Goal: Task Accomplishment & Management: Use online tool/utility

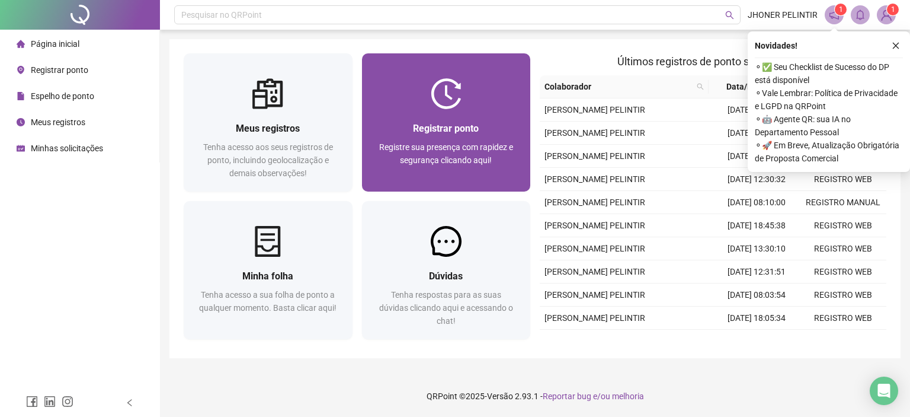
click at [384, 95] on div at bounding box center [446, 93] width 169 height 31
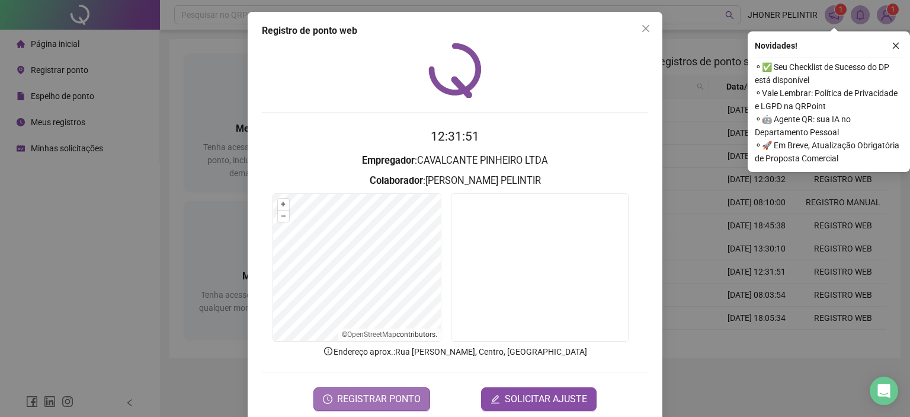
click at [386, 395] on span "REGISTRAR PONTO" at bounding box center [379, 399] width 84 height 14
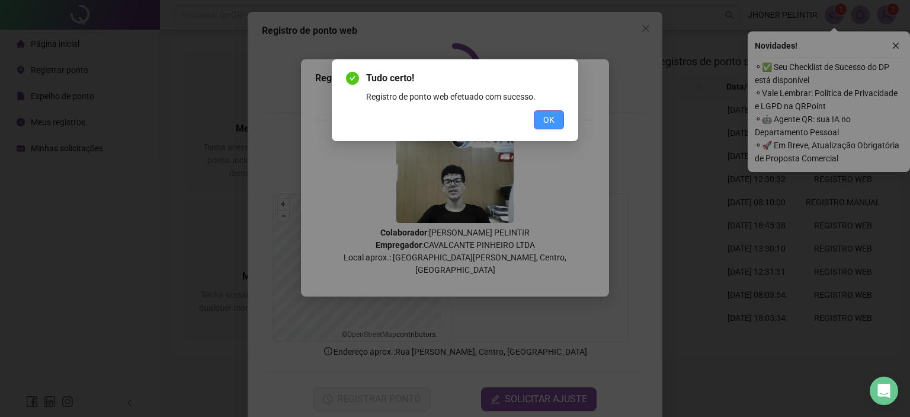
click at [558, 113] on button "OK" at bounding box center [549, 119] width 30 height 19
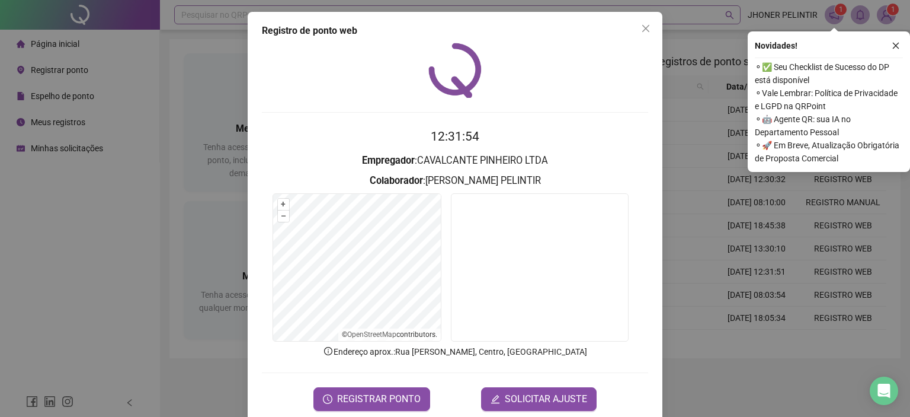
click at [640, 20] on button "Close" at bounding box center [645, 28] width 19 height 19
